Goal: Navigation & Orientation: Find specific page/section

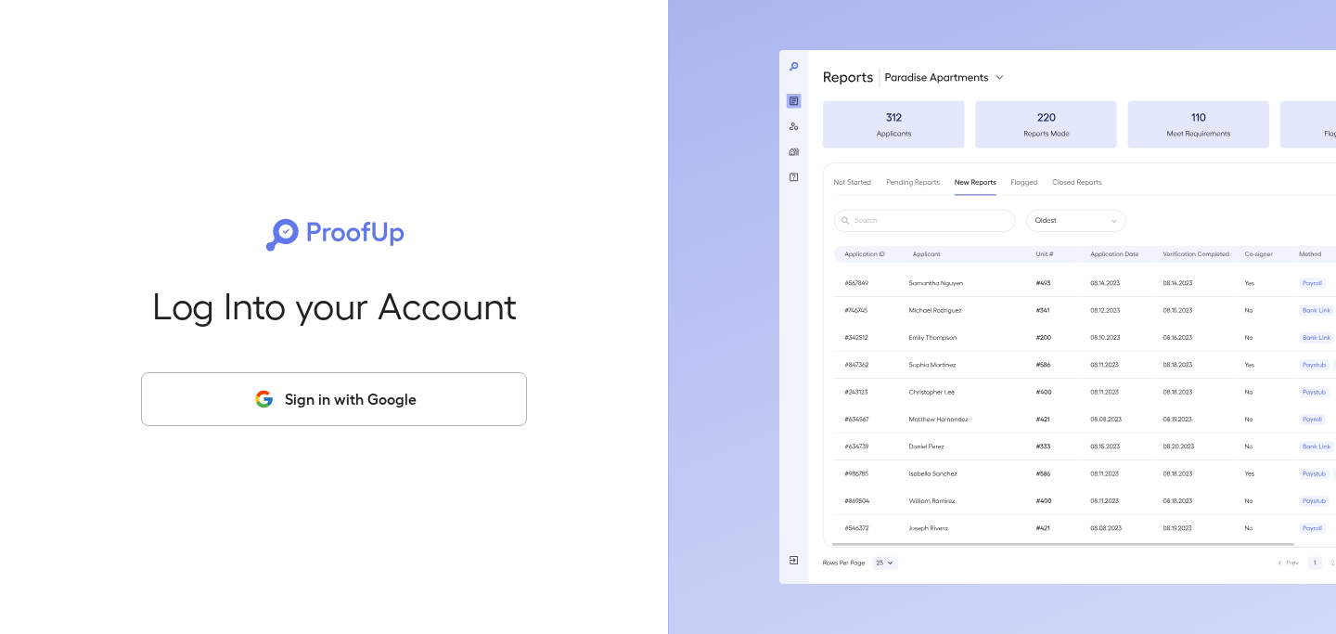
click at [391, 394] on button "Sign in with Google" at bounding box center [334, 399] width 386 height 54
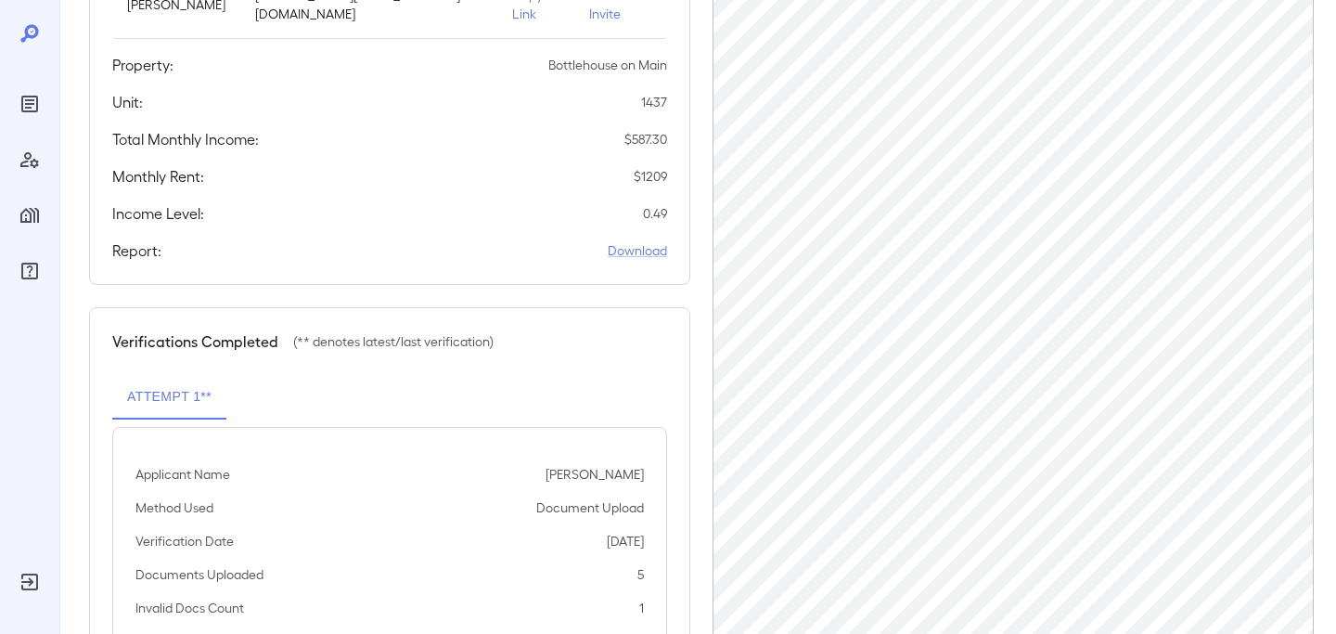
scroll to position [64, 0]
